Goal: Task Accomplishment & Management: Manage account settings

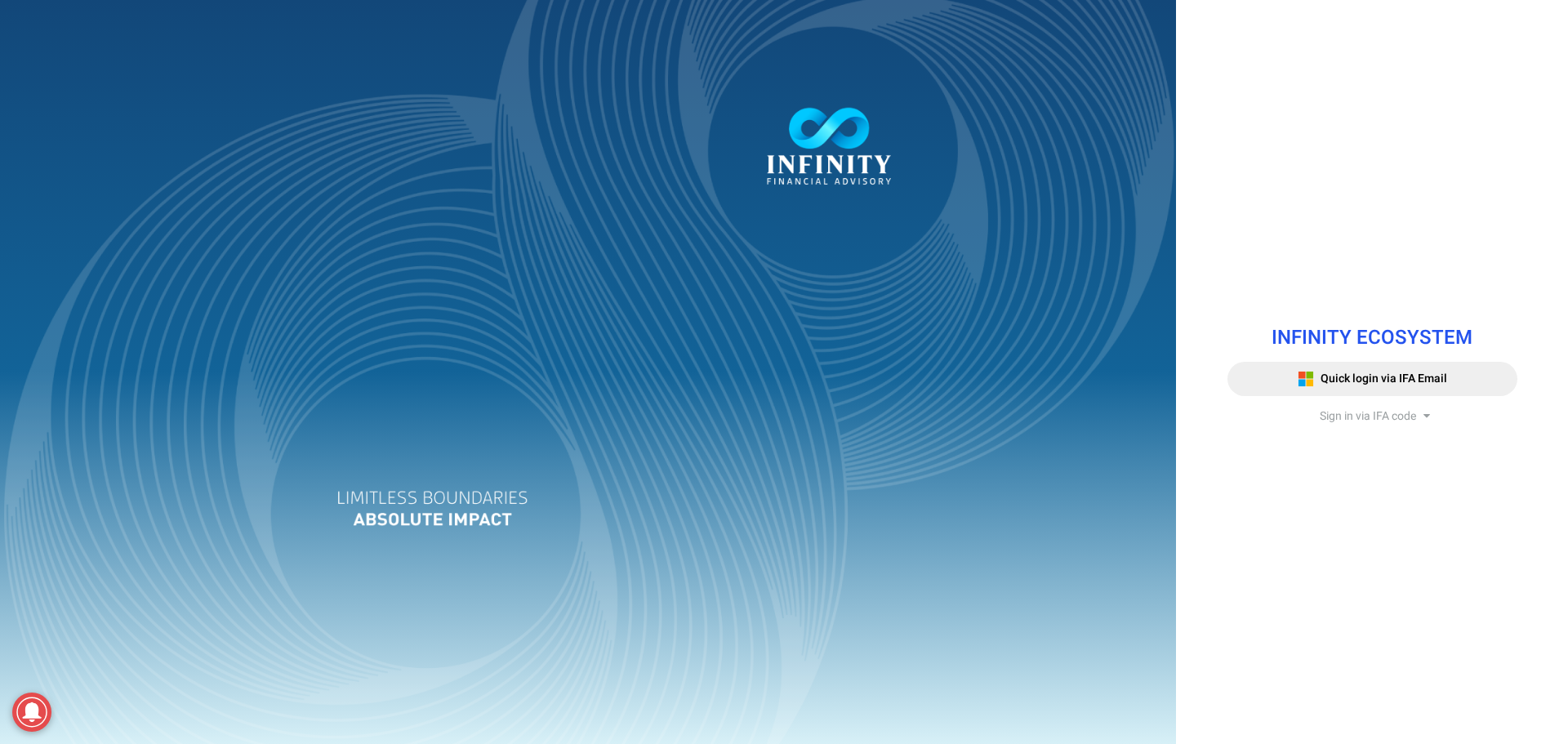
click at [1356, 421] on span "Sign in via IFA code" at bounding box center [1368, 416] width 97 height 17
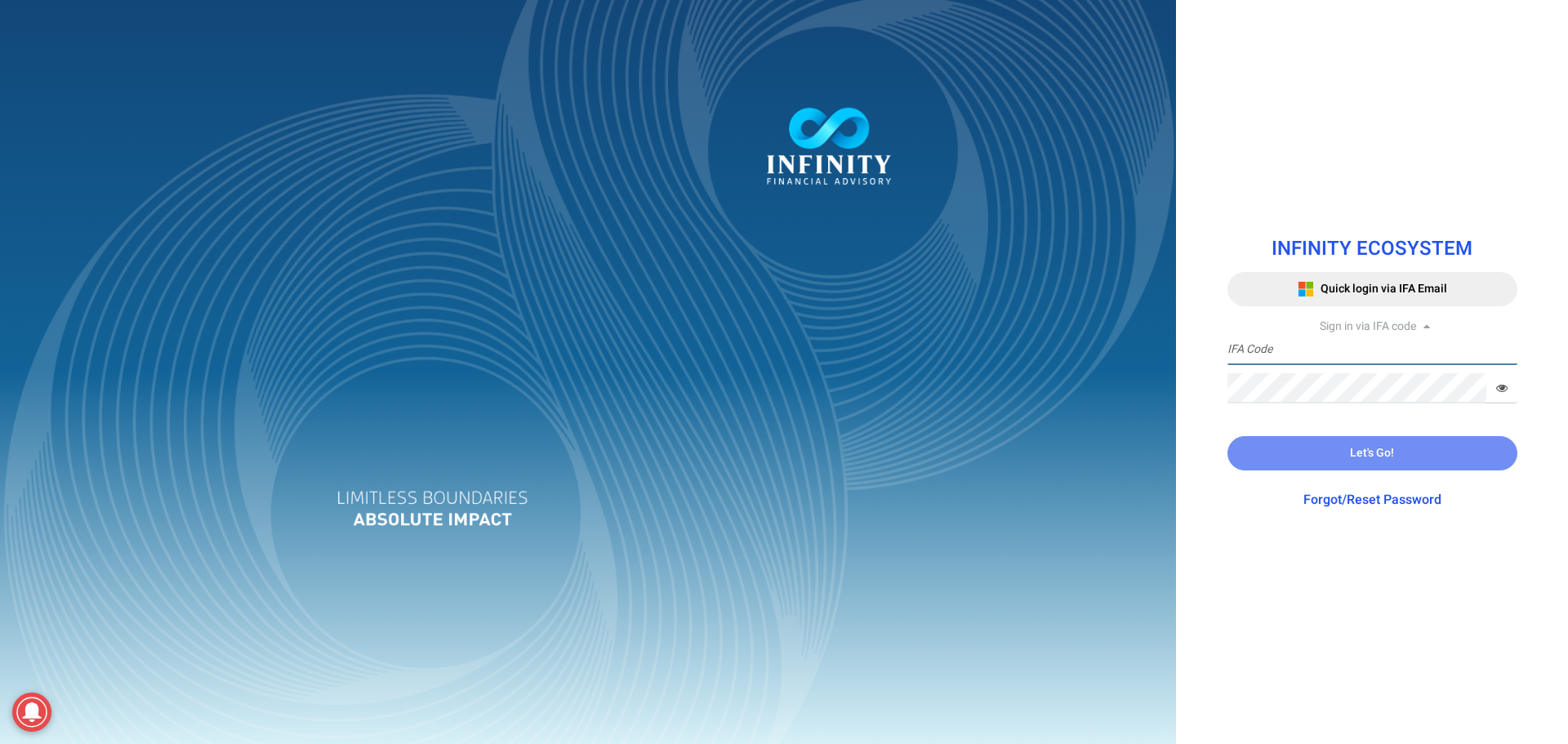
click at [1337, 357] on input "text" at bounding box center [1372, 350] width 290 height 30
type input "IFA0118"
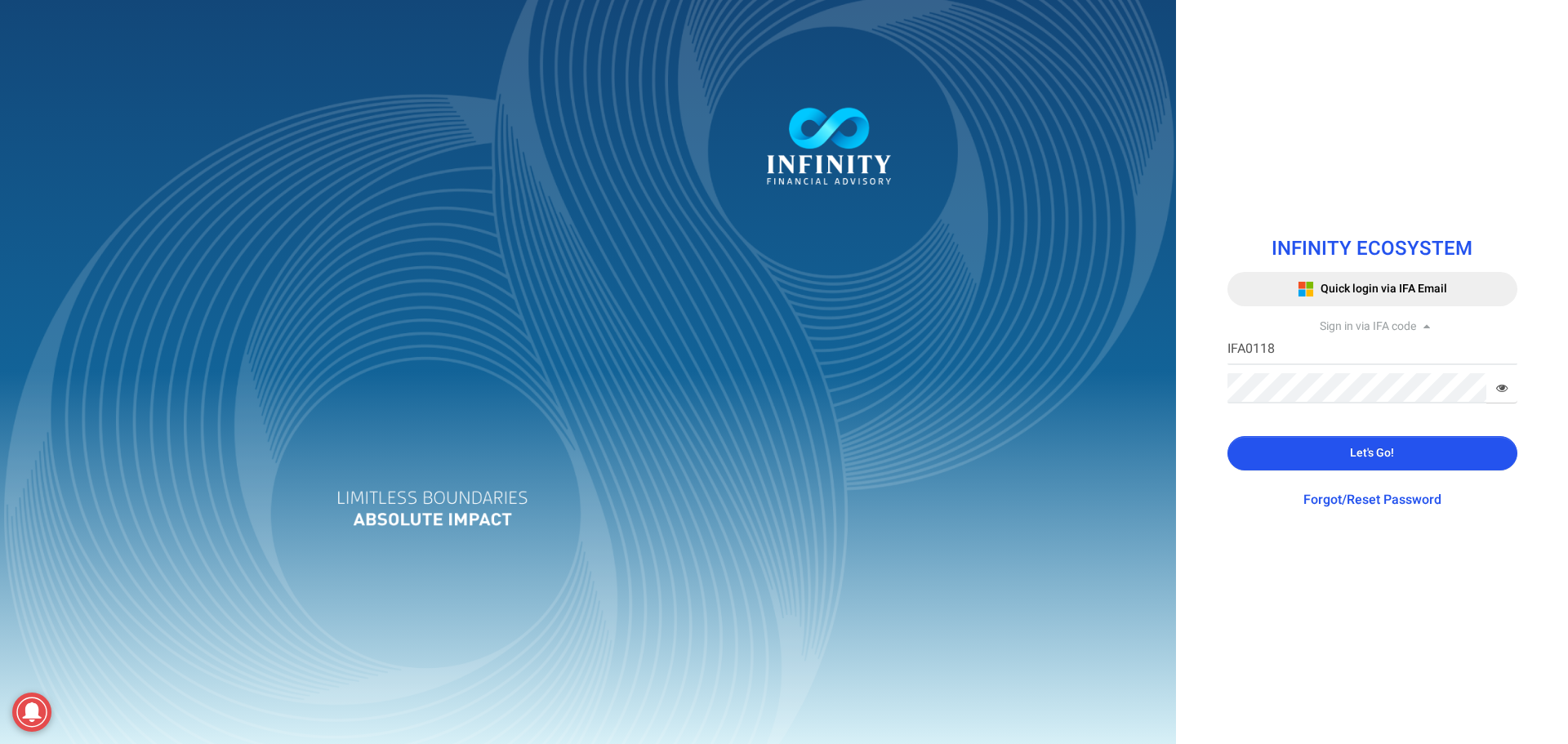
click at [1499, 386] on icon at bounding box center [1502, 387] width 11 height 11
click at [1371, 451] on span "Let's Go!" at bounding box center [1372, 453] width 44 height 17
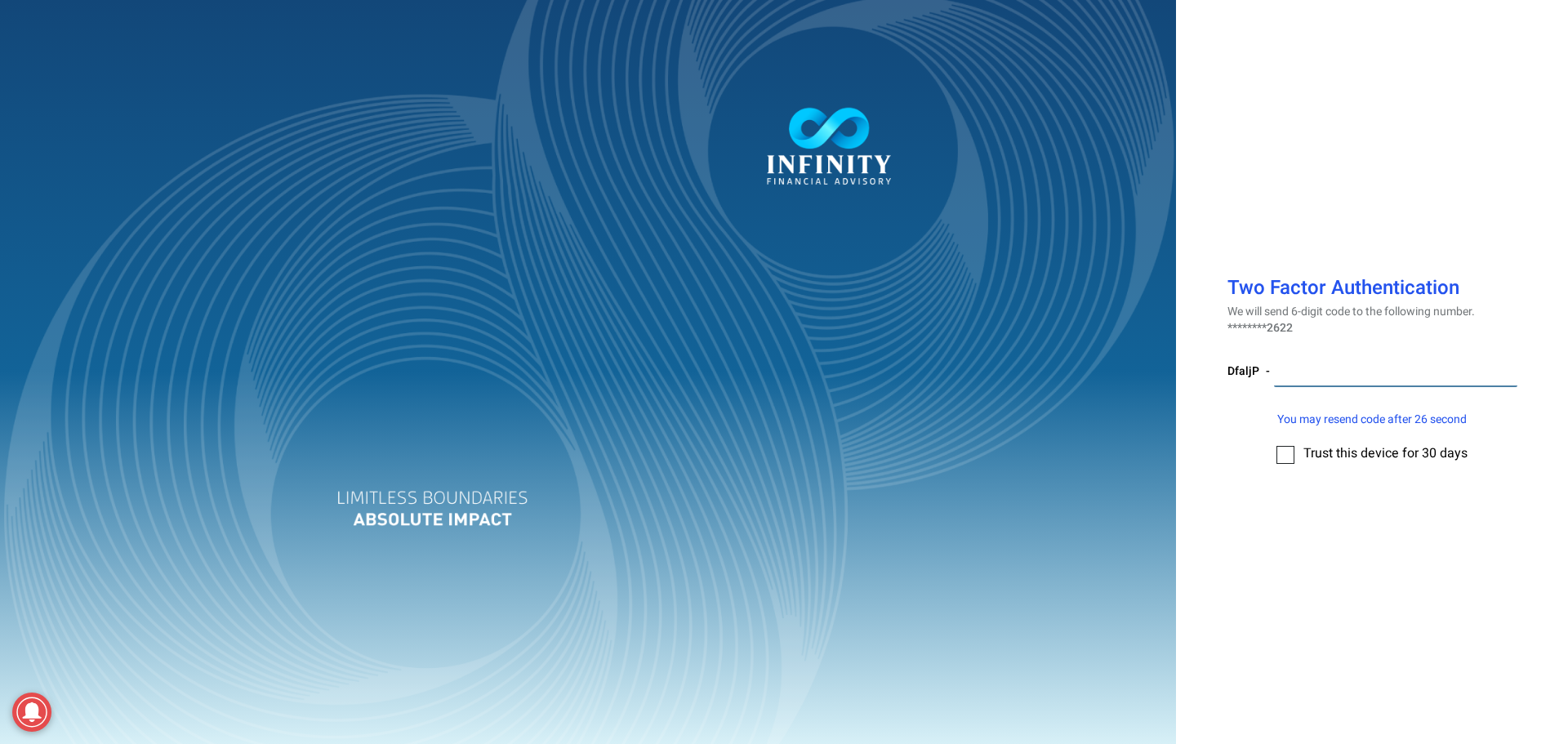
click at [1336, 364] on input "number" at bounding box center [1395, 372] width 243 height 30
type input "607529"
